Goal: Task Accomplishment & Management: Complete application form

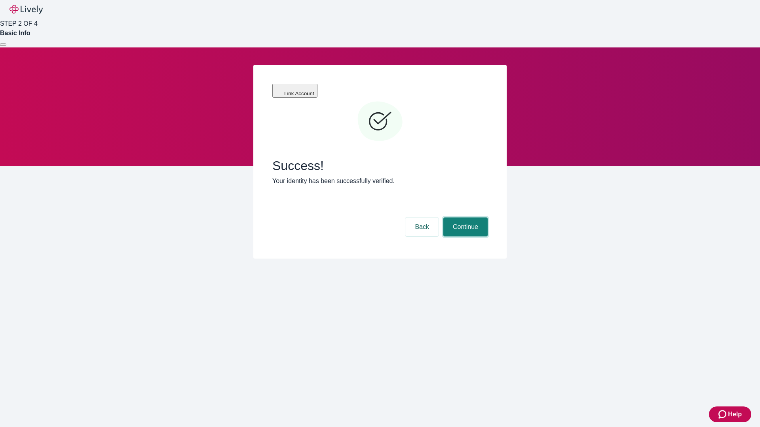
click at [464, 218] on button "Continue" at bounding box center [465, 227] width 44 height 19
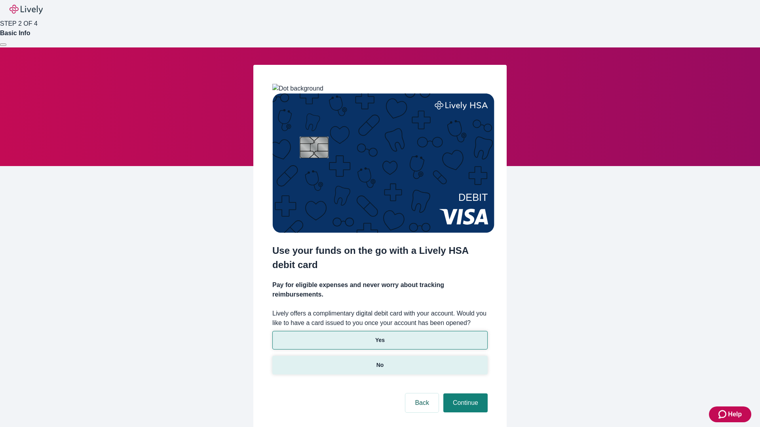
click at [379, 361] on p "No" at bounding box center [380, 365] width 8 height 8
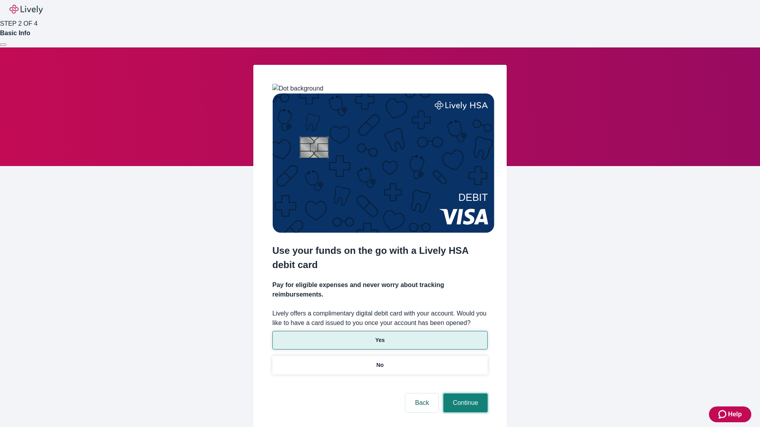
click at [464, 394] on button "Continue" at bounding box center [465, 403] width 44 height 19
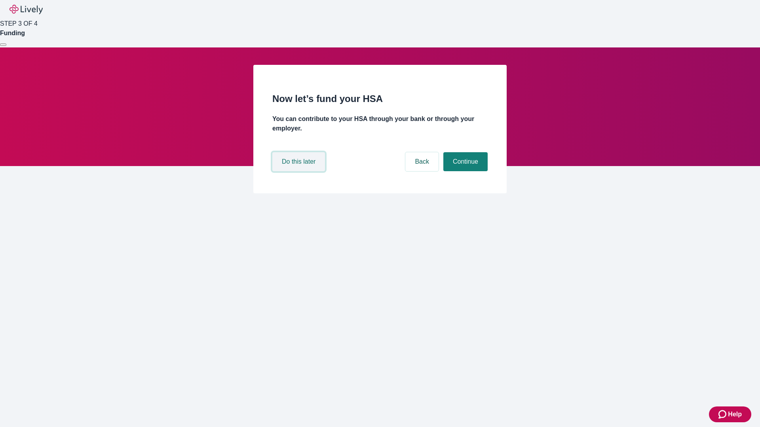
click at [300, 171] on button "Do this later" at bounding box center [298, 161] width 53 height 19
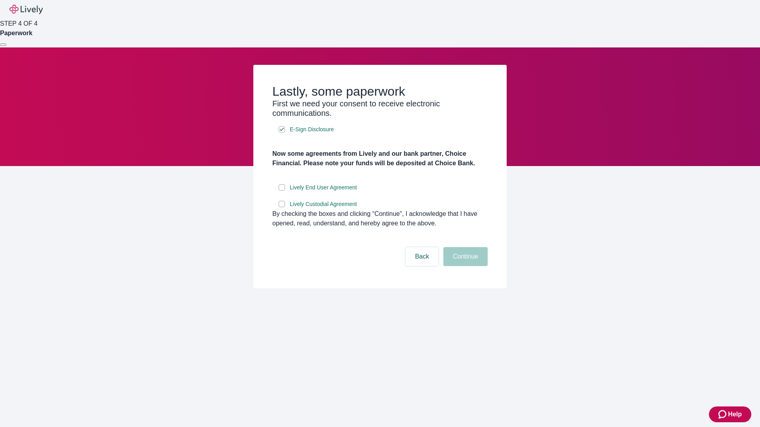
click at [282, 191] on input "Lively End User Agreement" at bounding box center [282, 187] width 6 height 6
checkbox input "true"
click at [282, 207] on input "Lively Custodial Agreement" at bounding box center [282, 204] width 6 height 6
checkbox input "true"
click at [464, 266] on button "Continue" at bounding box center [465, 256] width 44 height 19
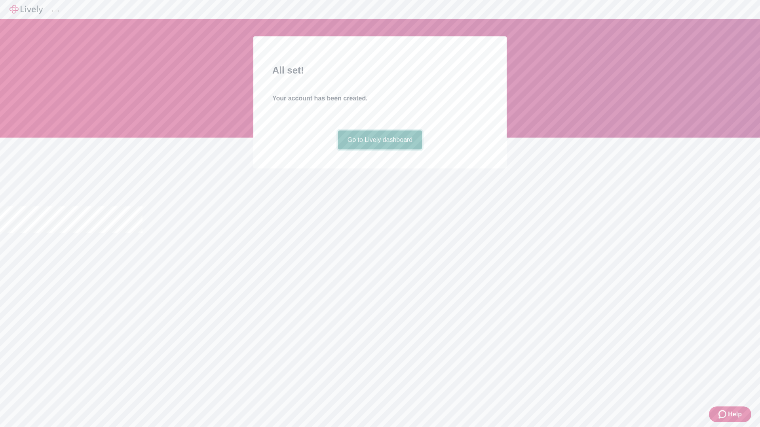
click at [379, 150] on link "Go to Lively dashboard" at bounding box center [380, 140] width 84 height 19
